Goal: Check status: Check status

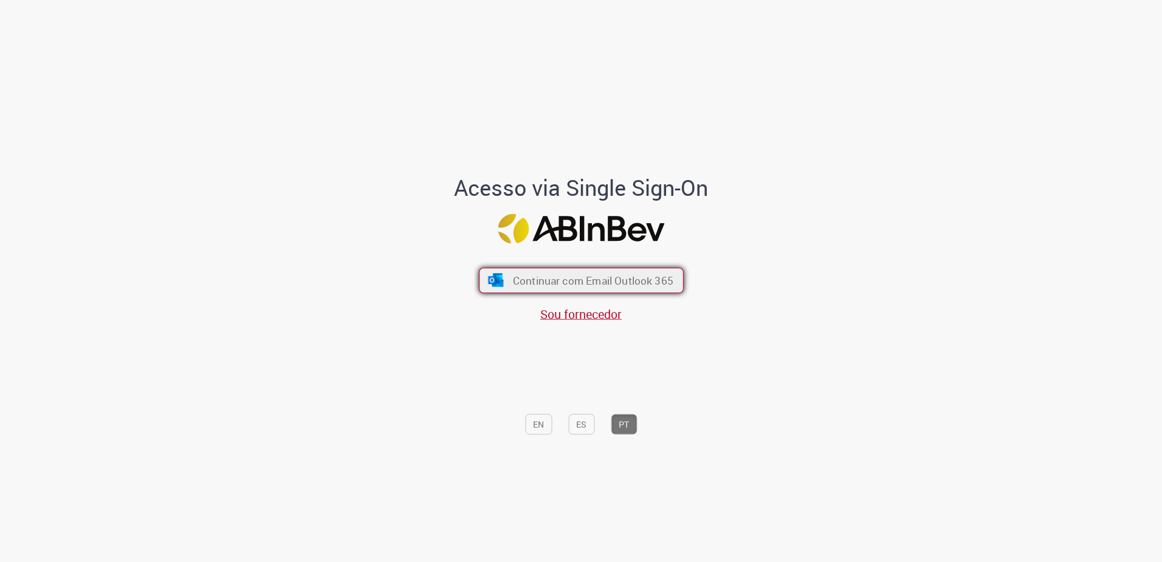
click at [608, 282] on span "Continuar com Email Outlook 365" at bounding box center [592, 280] width 160 height 14
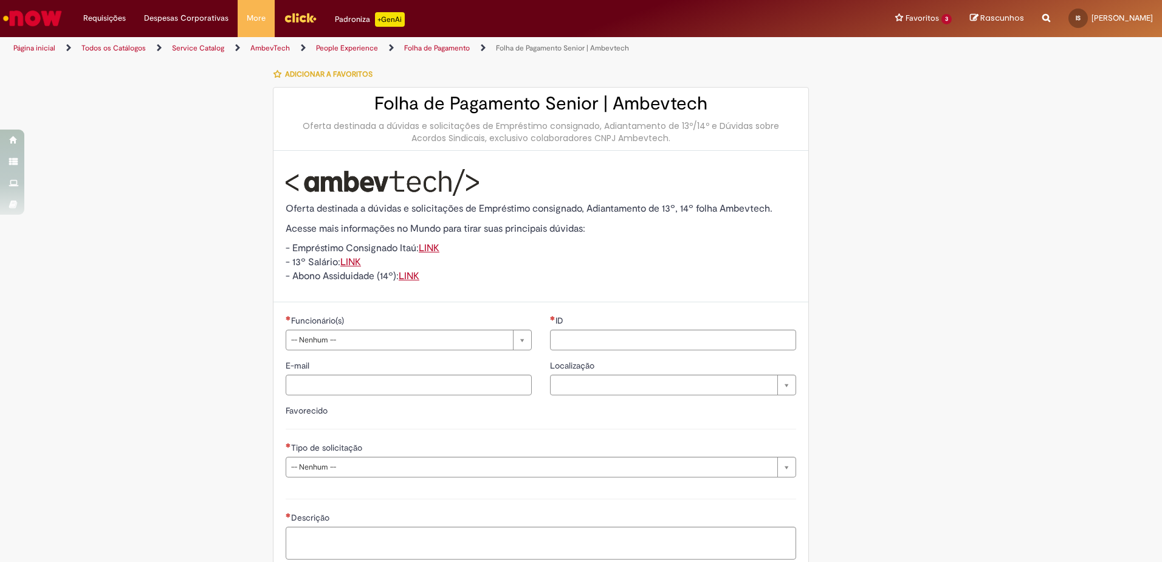
click at [43, 20] on img "Ir para a Homepage" at bounding box center [32, 18] width 63 height 24
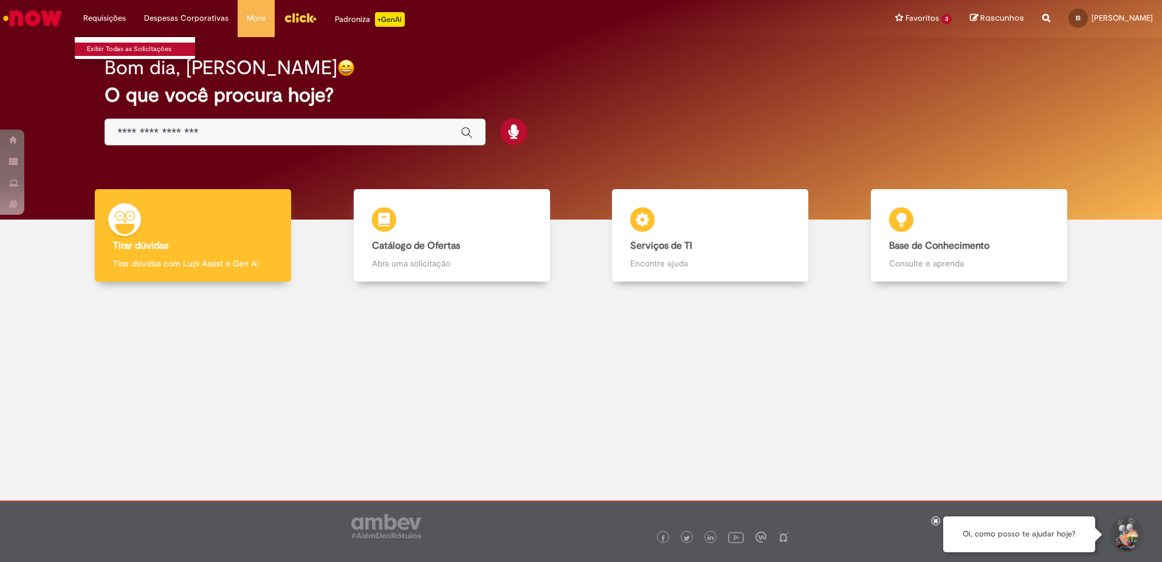
click at [122, 47] on link "Exibir Todas as Solicitações" at bounding box center [142, 49] width 134 height 13
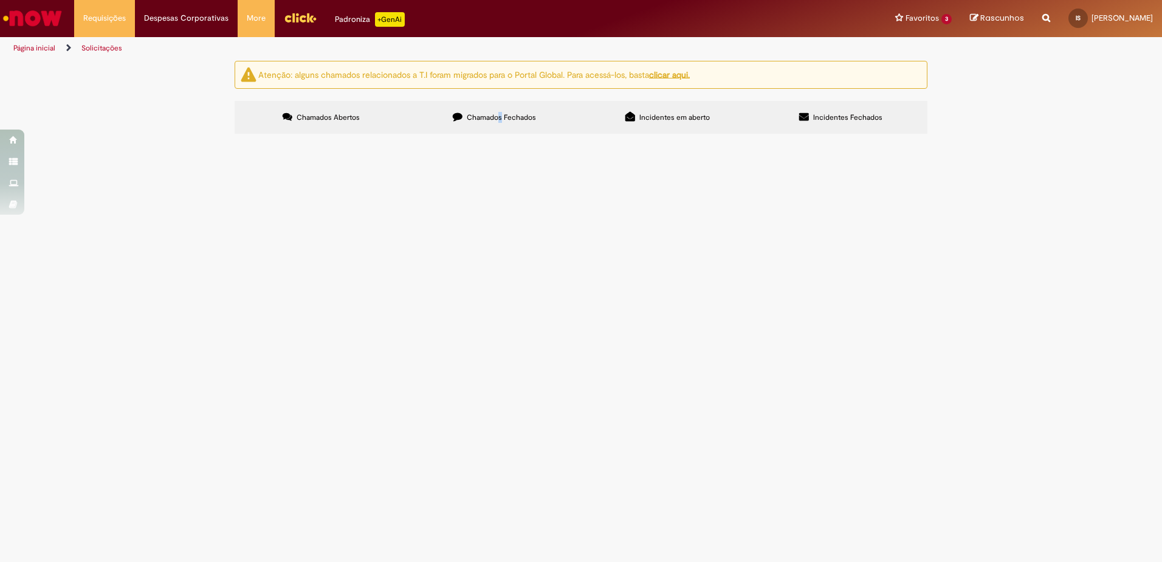
click at [500, 114] on span "Chamados Fechados" at bounding box center [501, 117] width 69 height 10
click at [484, 119] on span "Chamados Fechados" at bounding box center [501, 117] width 69 height 10
click at [0, 0] on span "Boa tarde, Em anexo, comprovação de envio do email da Oposição da contribuição …" at bounding box center [0, 0] width 0 height 0
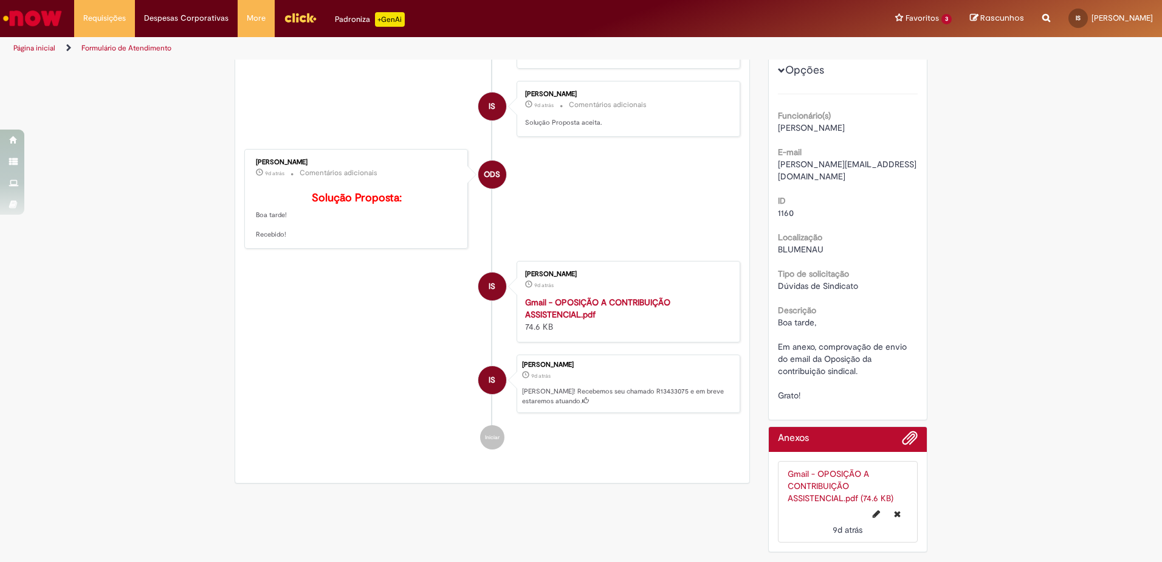
scroll to position [239, 0]
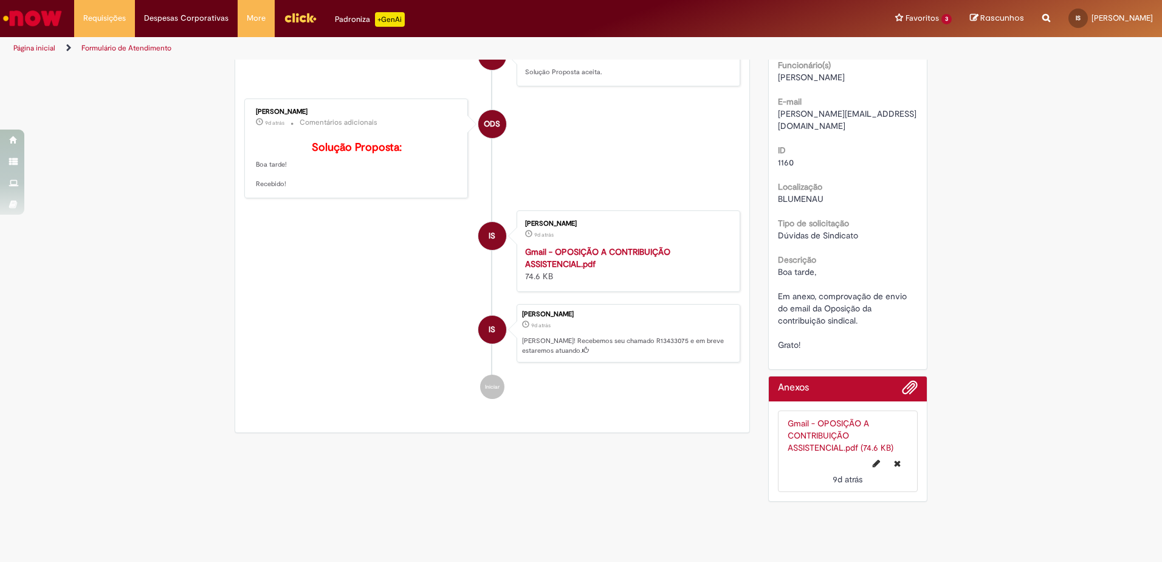
click at [575, 249] on strong "Gmail - OPOSIÇÃO A CONTRIBUIÇÃO ASSISTENCIAL.pdf" at bounding box center [597, 257] width 145 height 23
